Goal: Navigation & Orientation: Understand site structure

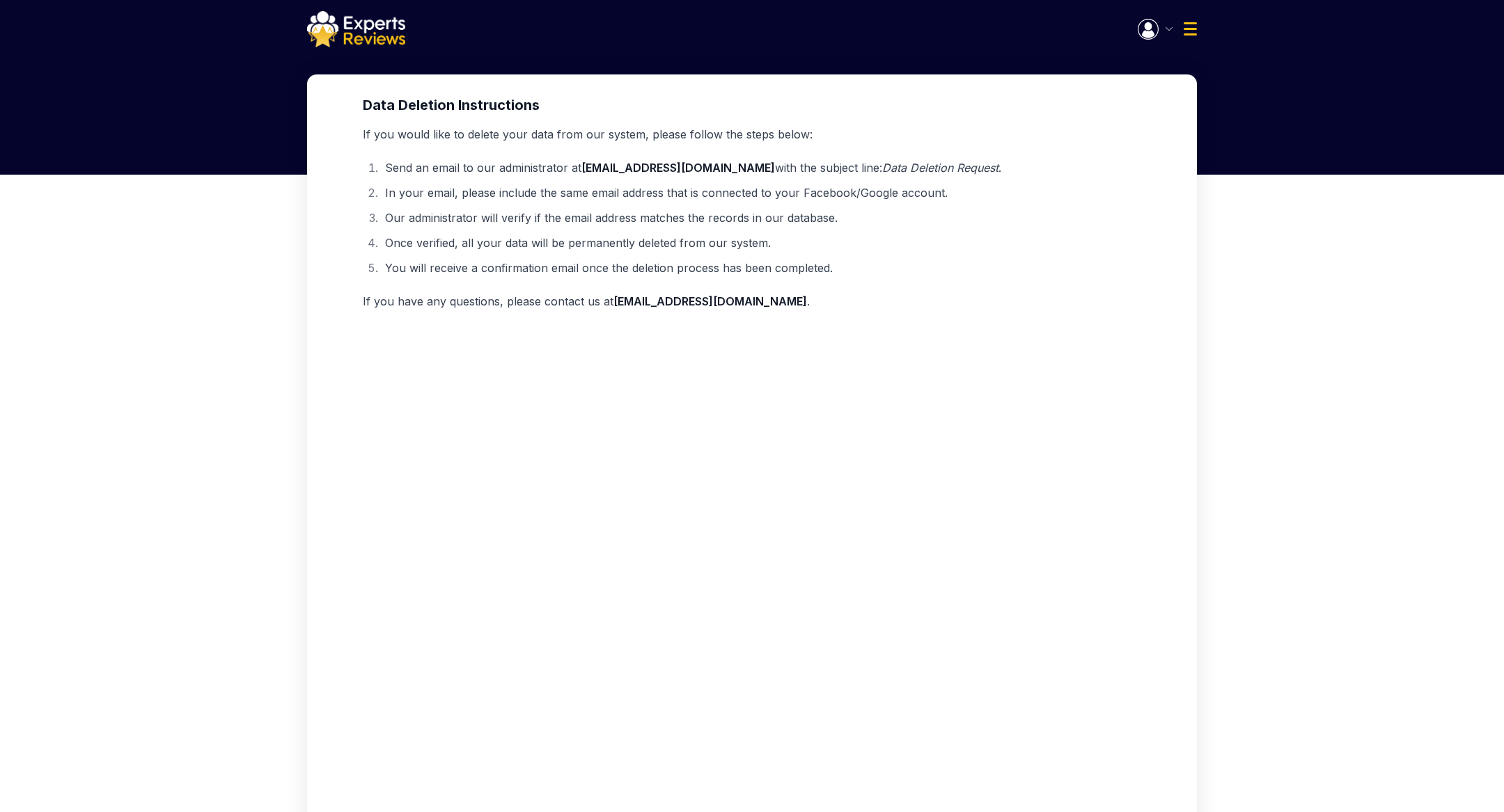
click at [357, 37] on img at bounding box center [357, 30] width 98 height 36
click at [366, 36] on img at bounding box center [357, 30] width 98 height 36
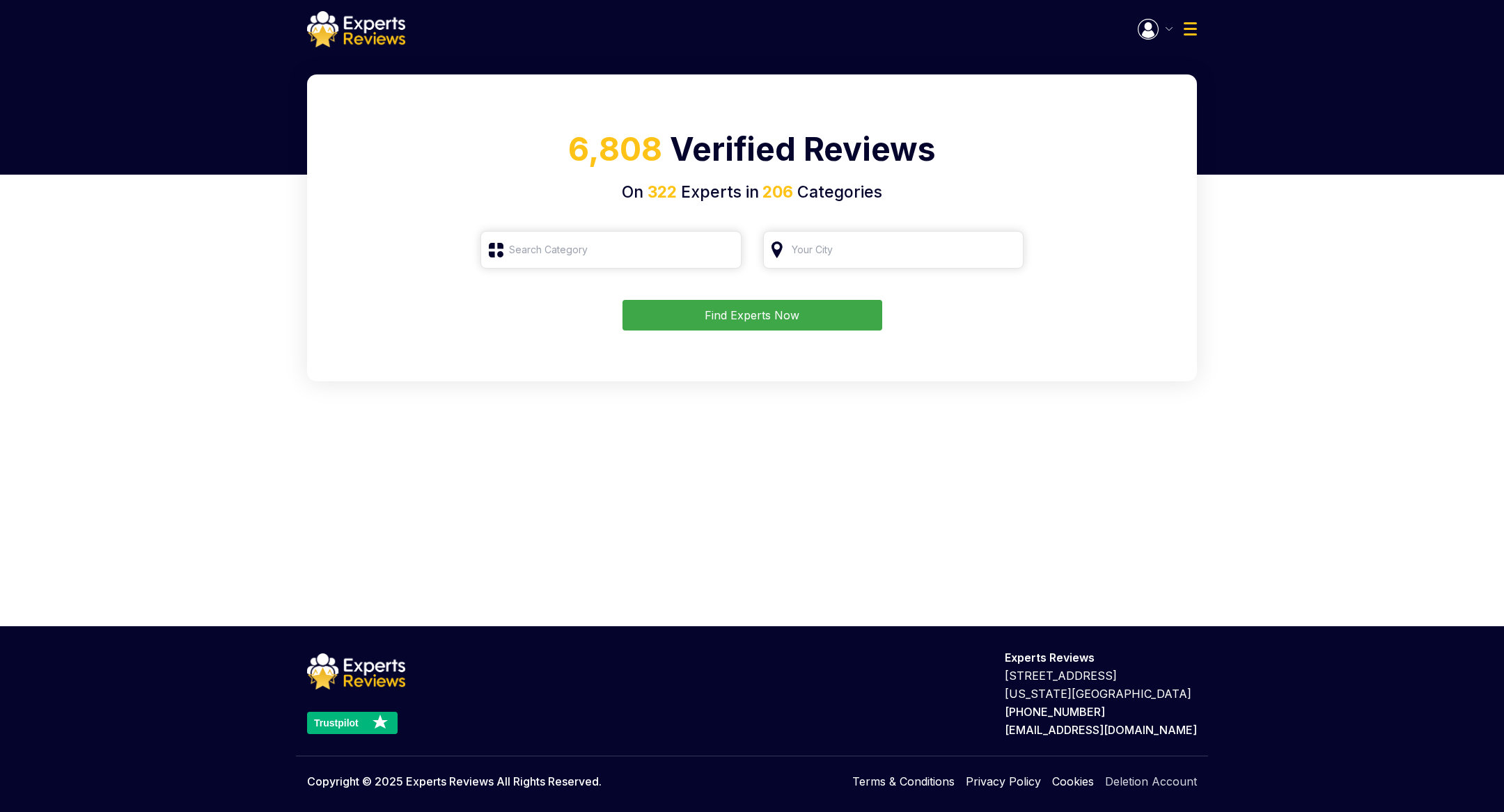
type input "Roofing"
click at [1163, 786] on link "Deletion Account" at bounding box center [1151, 782] width 92 height 17
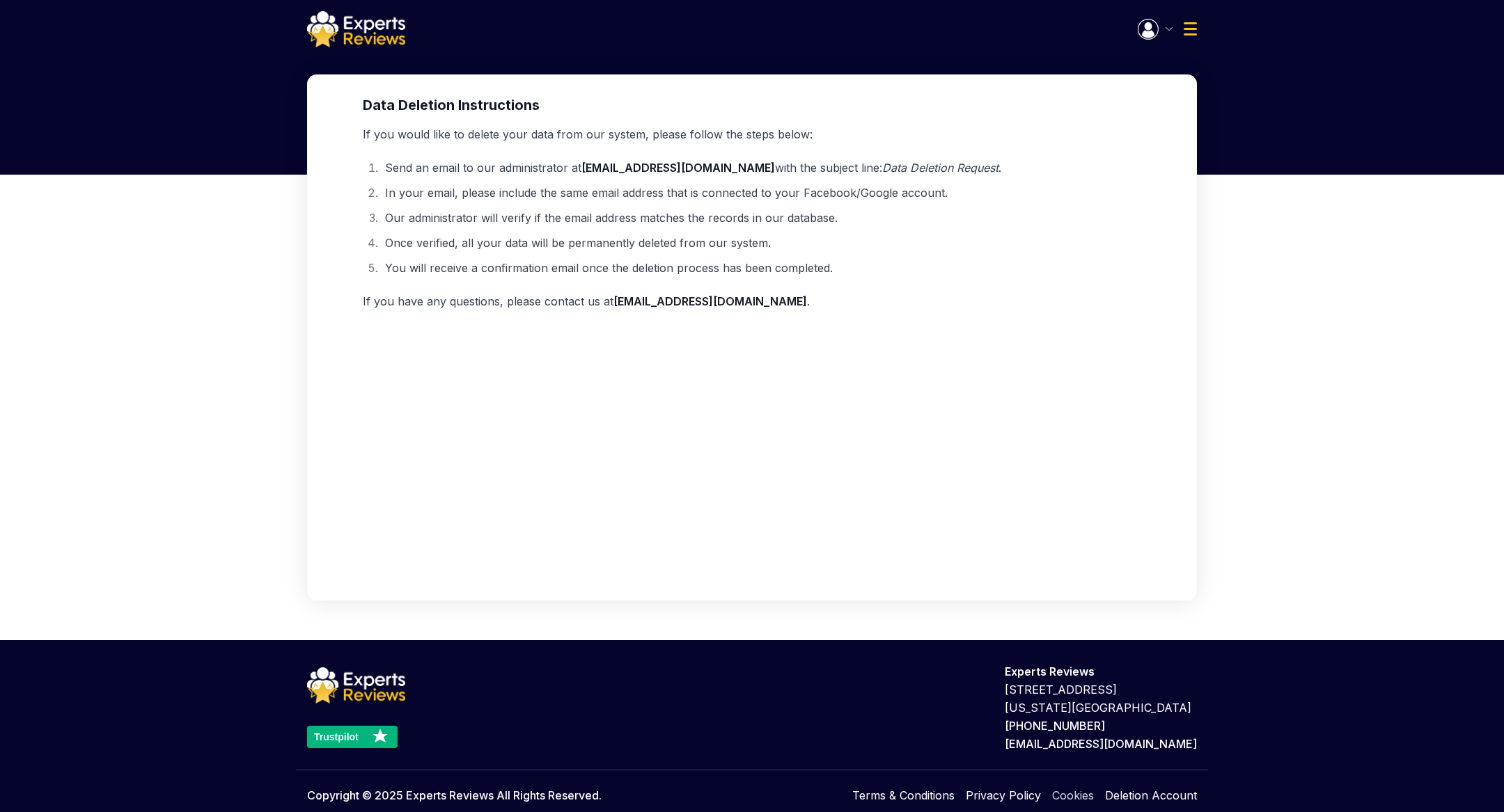
click at [1082, 797] on link "Cookies" at bounding box center [1073, 795] width 42 height 17
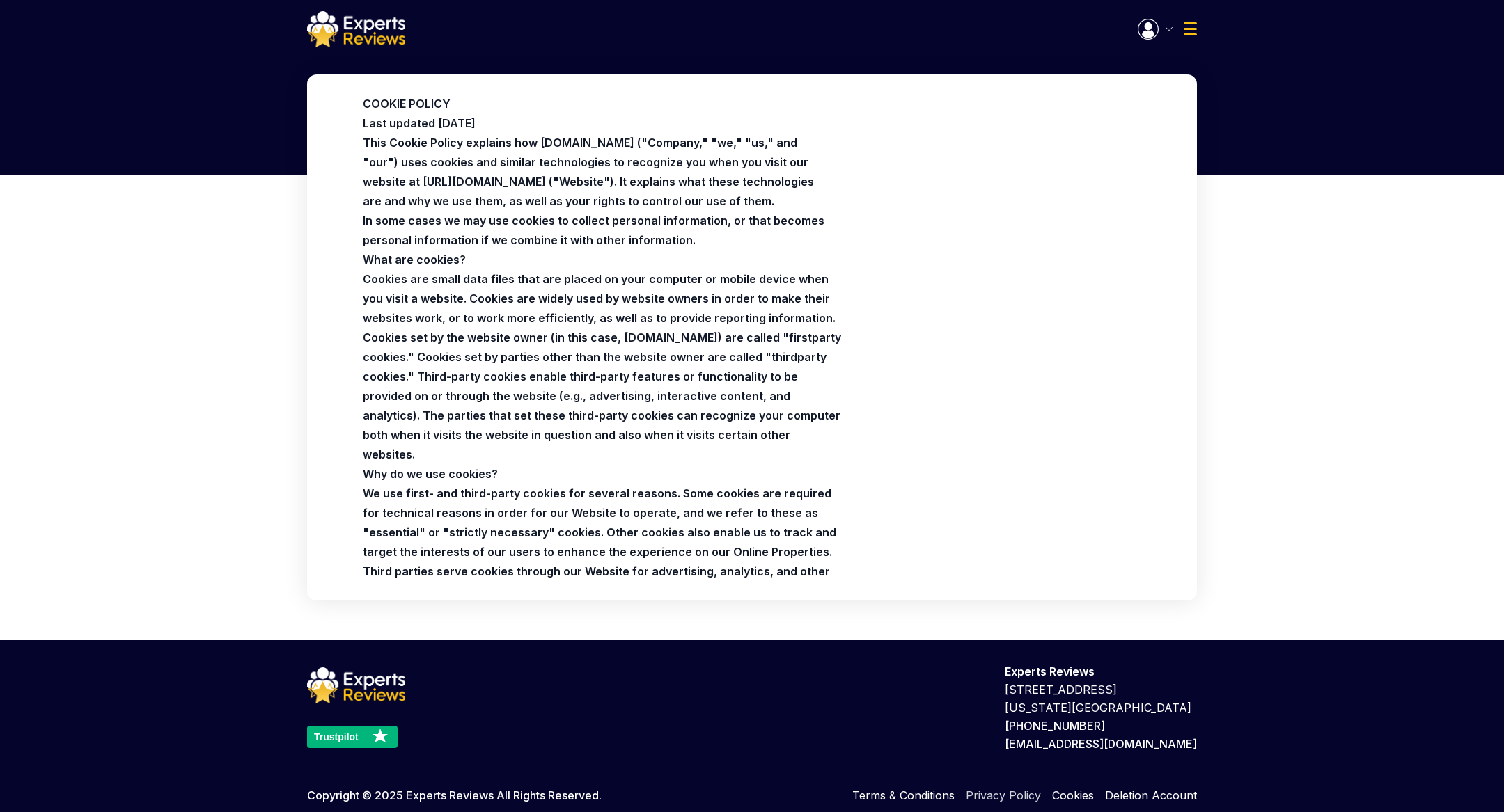
click at [989, 797] on link "Privacy Policy" at bounding box center [1003, 795] width 75 height 17
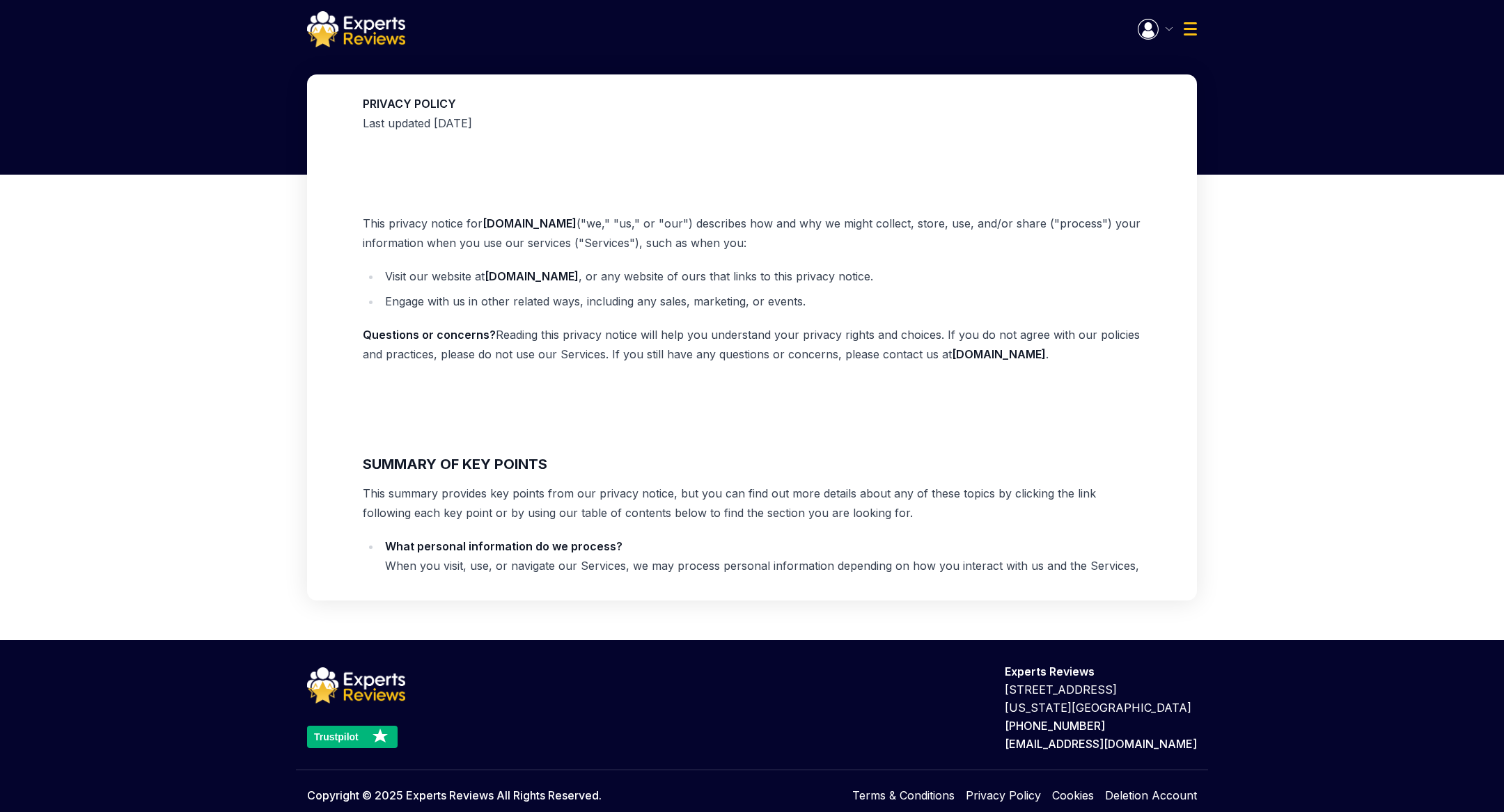
click at [350, 42] on img at bounding box center [357, 30] width 98 height 36
